Goal: Task Accomplishment & Management: Use online tool/utility

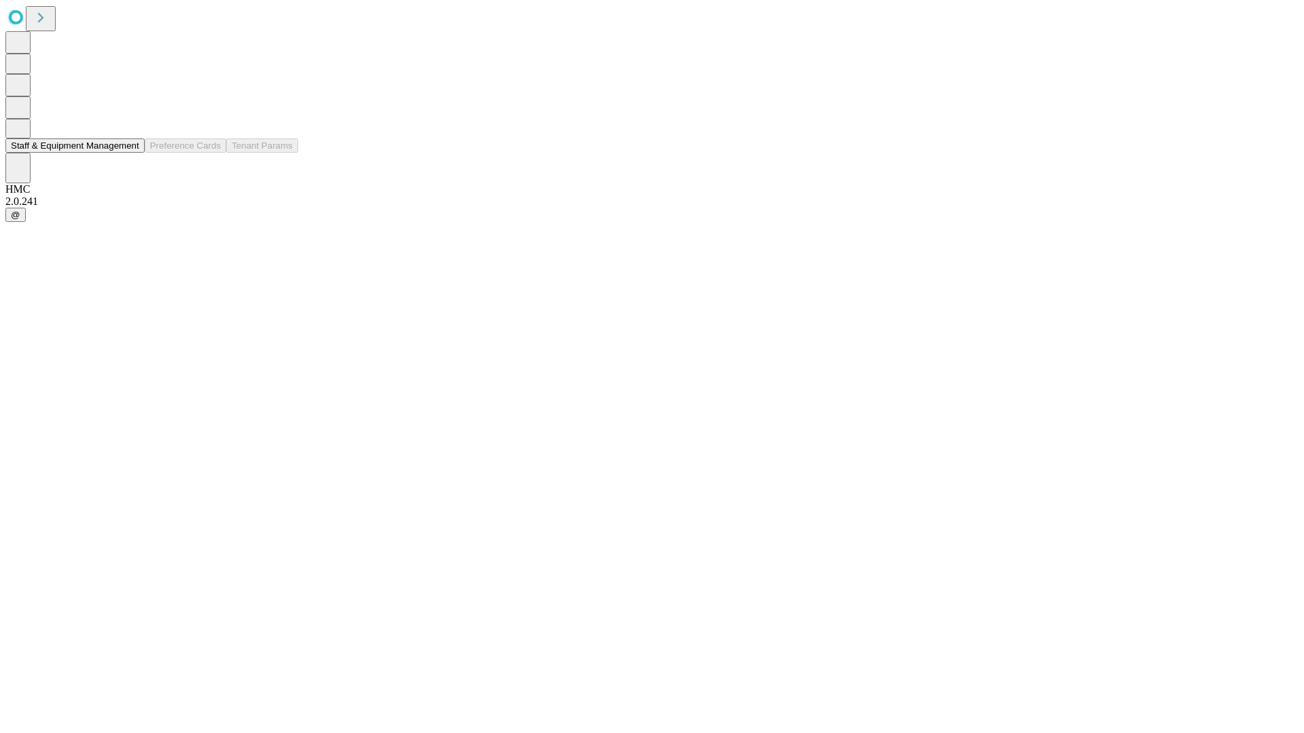
click at [130, 153] on button "Staff & Equipment Management" at bounding box center [74, 146] width 139 height 14
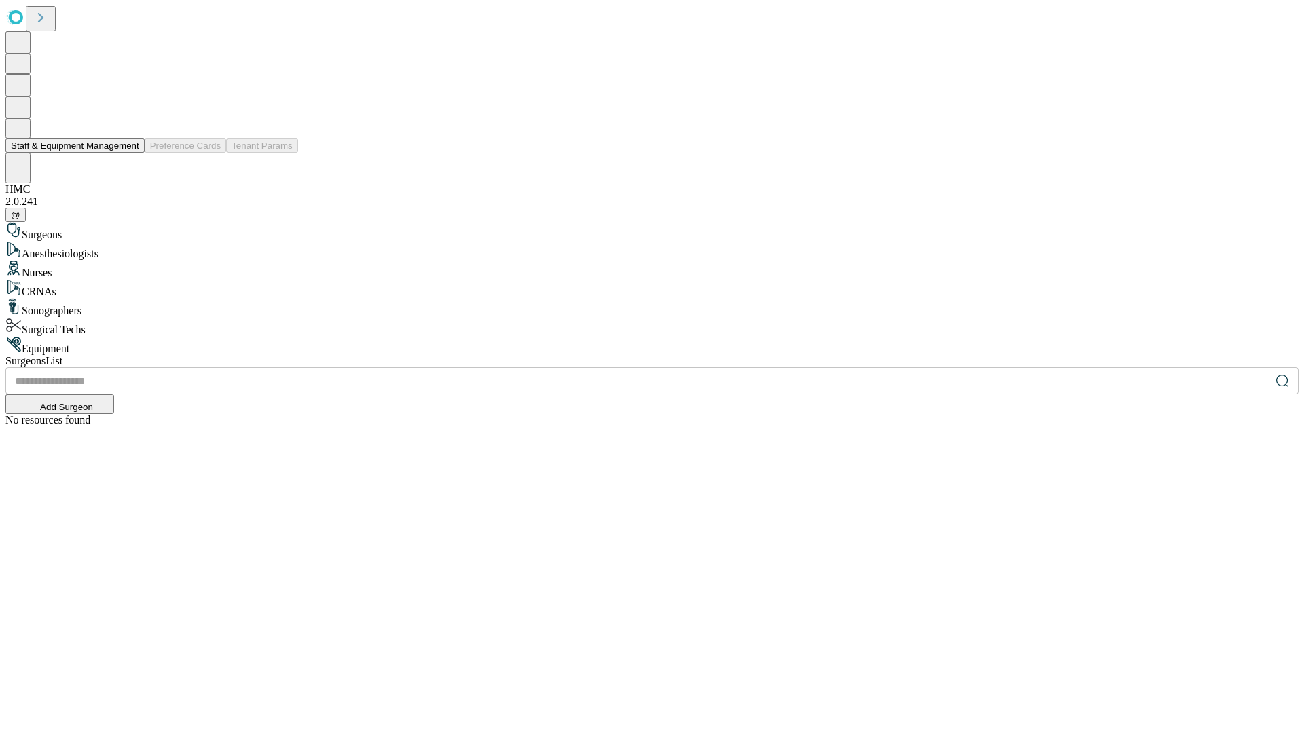
click at [130, 153] on button "Staff & Equipment Management" at bounding box center [74, 146] width 139 height 14
